Goal: Transaction & Acquisition: Purchase product/service

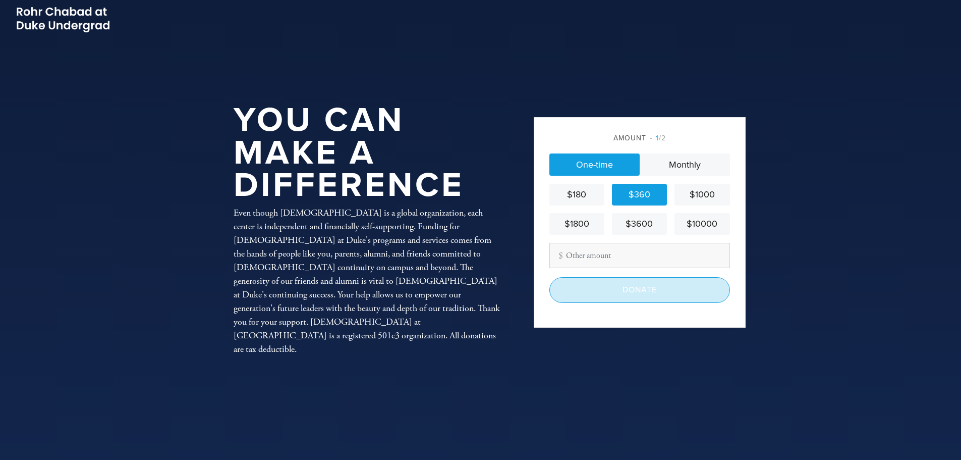
click at [599, 286] on input "Donate" at bounding box center [639, 289] width 181 height 25
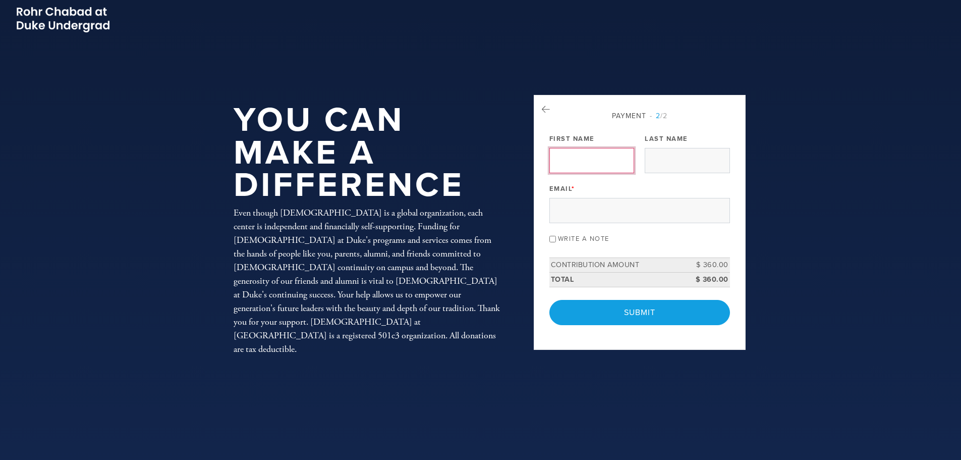
click at [602, 160] on input "First Name" at bounding box center [591, 160] width 85 height 25
type input "[PERSON_NAME]"
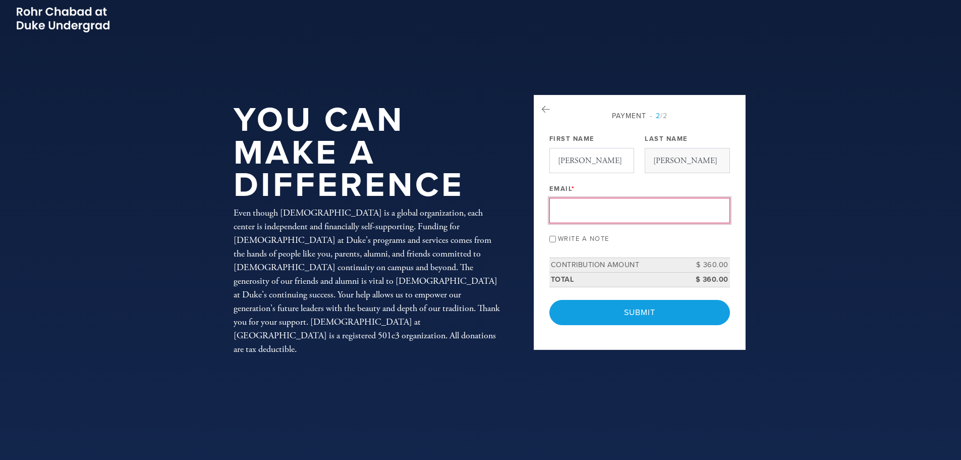
type input "[PERSON_NAME][EMAIL_ADDRESS][PERSON_NAME][DOMAIN_NAME]"
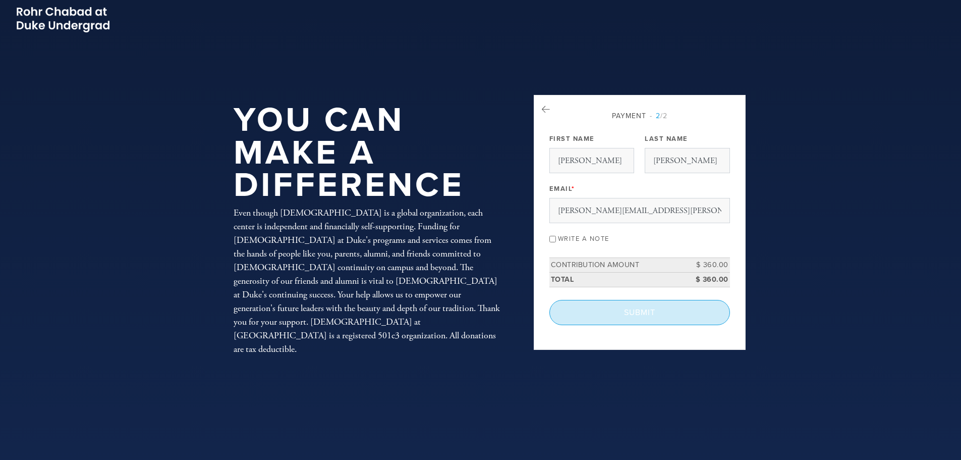
click at [591, 307] on input "Submit" at bounding box center [639, 312] width 181 height 25
